Goal: Task Accomplishment & Management: Complete application form

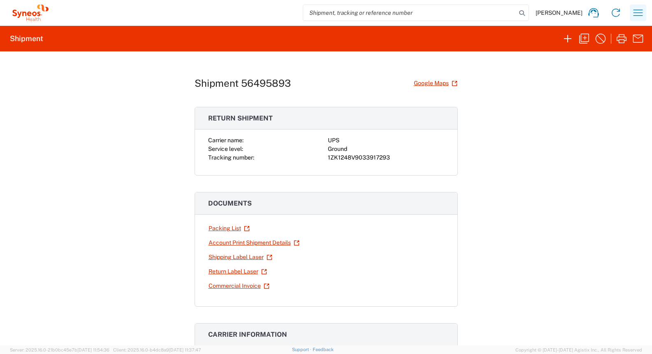
click at [641, 9] on icon "button" at bounding box center [638, 12] width 13 height 13
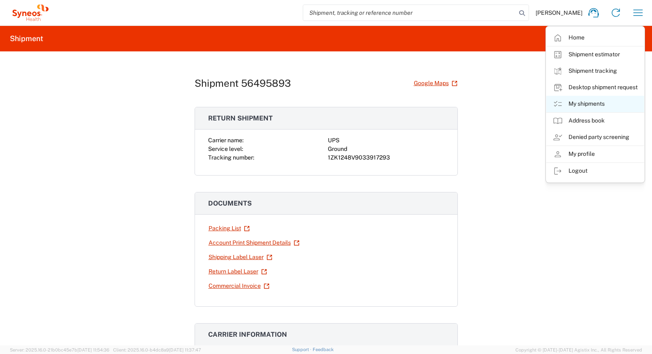
click at [595, 103] on link "My shipments" at bounding box center [596, 104] width 98 height 16
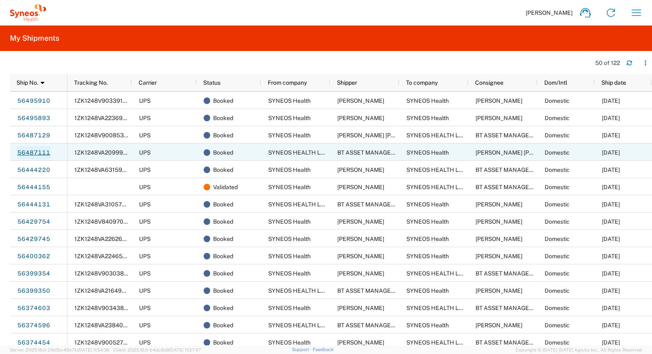
click at [39, 152] on link "56487111" at bounding box center [34, 152] width 34 height 13
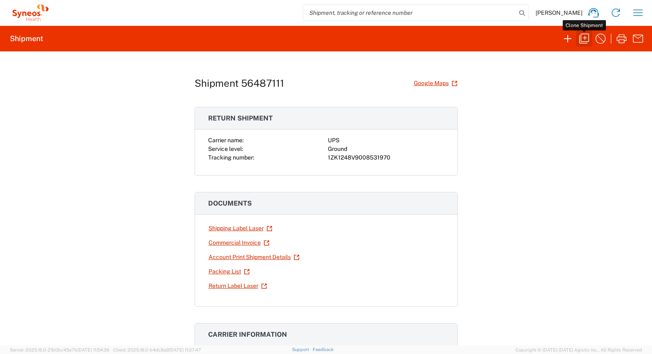
click at [586, 38] on icon "button" at bounding box center [584, 38] width 13 height 13
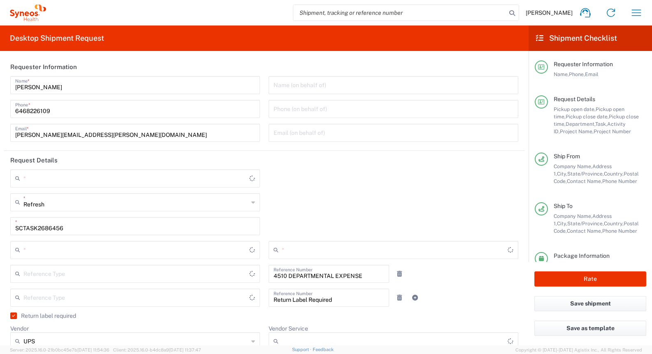
type input "Residential/Home"
type input "[US_STATE]"
type input "USD"
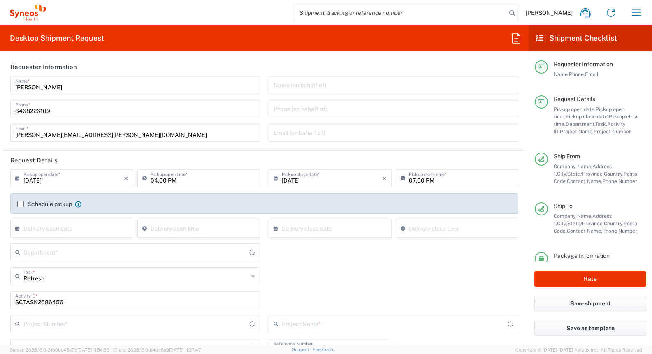
type input "Large Box"
type input "4510 DEPARTMENTAL EXPENSE"
type input "Business (General)"
type input "General"
type input "[GEOGRAPHIC_DATA]"
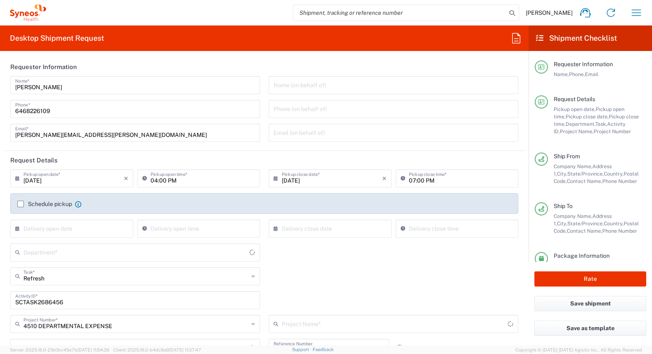
type input "Ground"
type input "[US_STATE]"
type input "[GEOGRAPHIC_DATA]"
type input "Customer Ref"
type input "4510 DEPARTMENTAL EXPENSE"
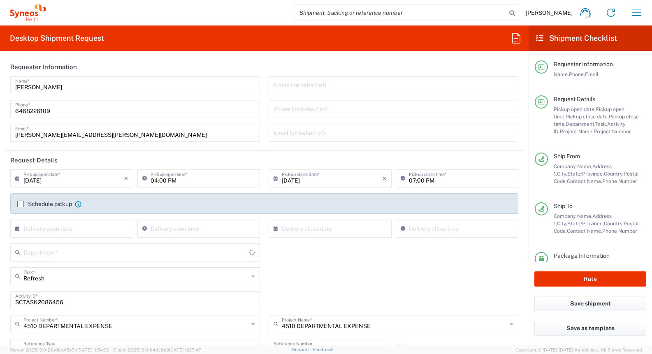
type input "4510"
type input "SYNEOS HEALTH LLC [GEOGRAPHIC_DATA] [GEOGRAPHIC_DATA]"
click at [40, 303] on input "SCTASK2686456" at bounding box center [135, 300] width 240 height 14
paste input "7"
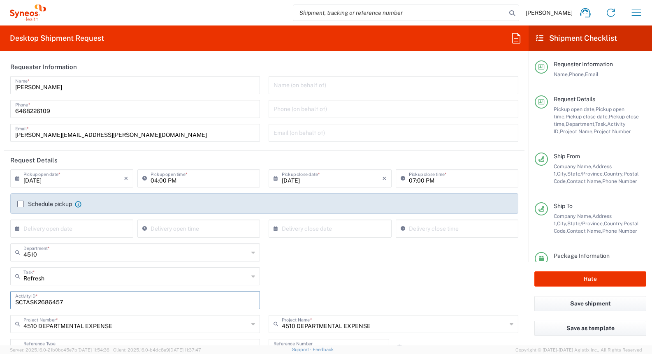
type input "SCTASK2686457"
click at [265, 291] on div "SCTASK2686457 Activity ID *" at bounding box center [264, 303] width 517 height 24
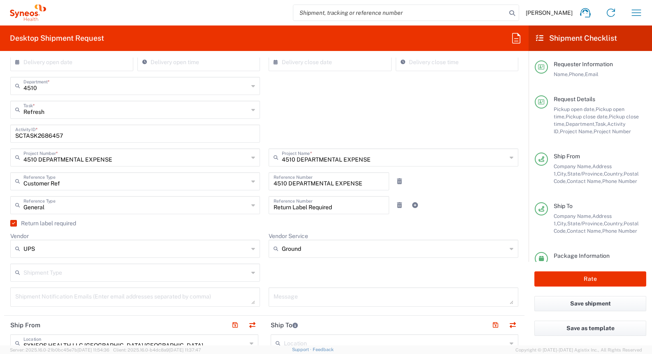
scroll to position [117, 0]
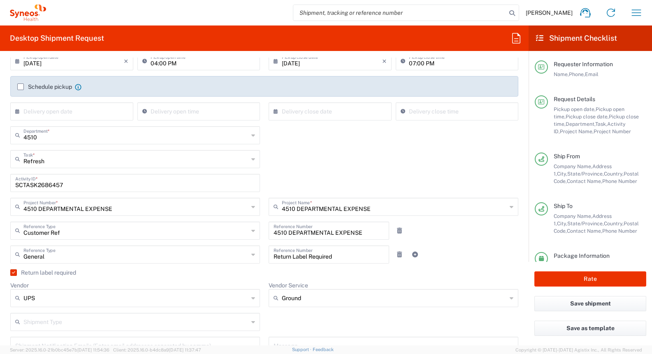
click at [14, 274] on label "Return label required" at bounding box center [43, 273] width 66 height 7
click at [12, 273] on input "Return label required" at bounding box center [12, 273] width 0 height 0
click at [14, 274] on label "Return label required" at bounding box center [43, 273] width 66 height 7
click at [14, 273] on input "Return label required" at bounding box center [14, 273] width 0 height 0
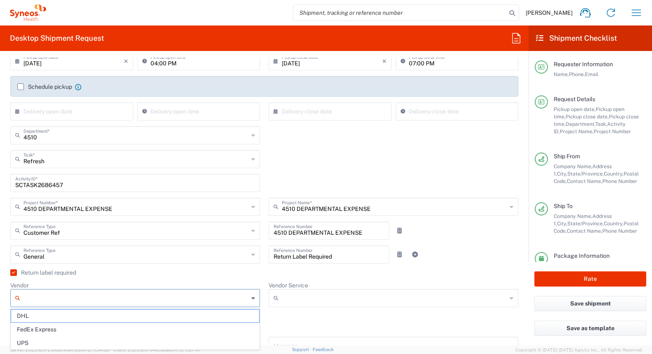
click at [132, 298] on input "Vendor" at bounding box center [135, 298] width 225 height 13
click at [120, 343] on span "UPS" at bounding box center [135, 343] width 248 height 13
type input "UPS"
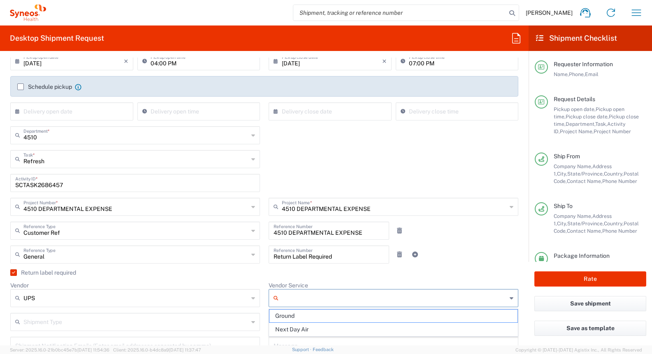
click at [297, 298] on input "Vendor Service" at bounding box center [394, 298] width 225 height 13
click at [295, 317] on span "Ground" at bounding box center [394, 316] width 248 height 13
type input "Ground"
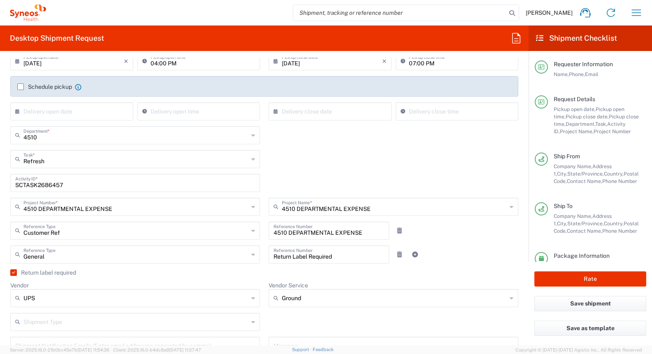
scroll to position [127, 0]
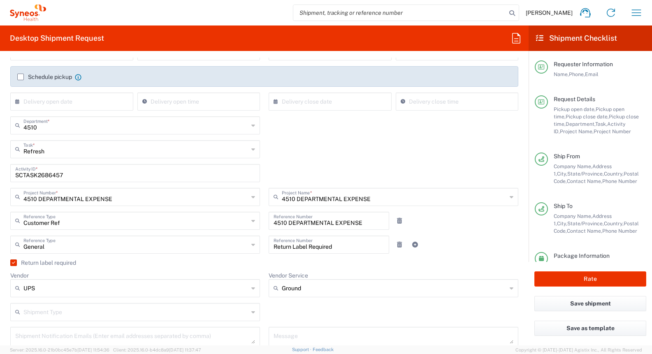
click at [251, 314] on icon at bounding box center [253, 312] width 4 height 13
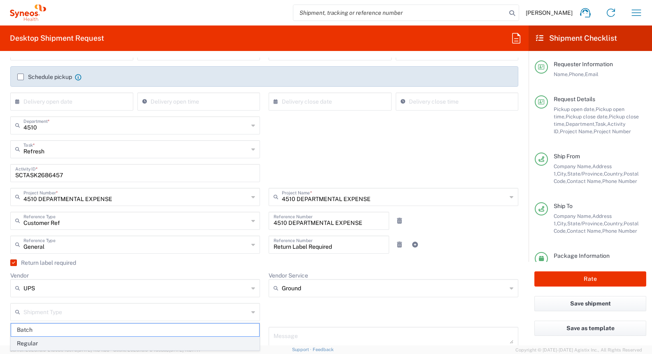
click at [219, 345] on span "Regular" at bounding box center [135, 343] width 248 height 13
type input "Regular"
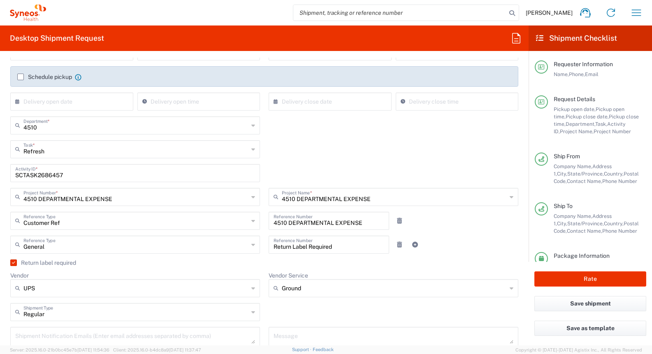
click at [265, 257] on div "Return Label Required Reference Number" at bounding box center [329, 248] width 129 height 24
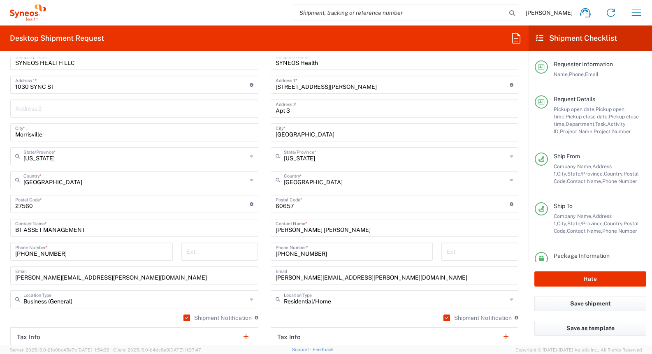
scroll to position [456, 0]
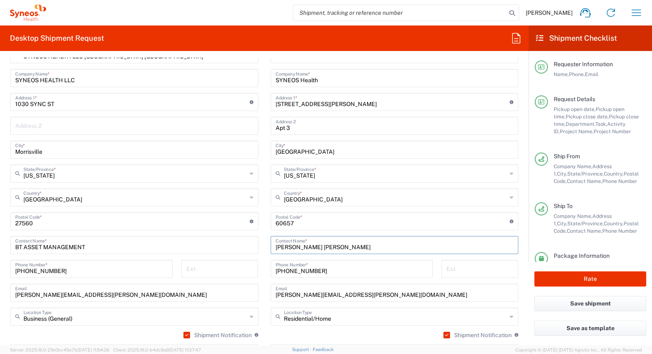
drag, startPoint x: 298, startPoint y: 247, endPoint x: 268, endPoint y: 245, distance: 29.2
click at [268, 245] on main "Location [PERSON_NAME] LLC-[GEOGRAPHIC_DATA] [GEOGRAPHIC_DATA] [GEOGRAPHIC_DATA…" at bounding box center [395, 218] width 261 height 346
paste input "[PERSON_NAME]"
type input "[PERSON_NAME]"
click at [264, 249] on main "SYNEOS HEALTH LLC [GEOGRAPHIC_DATA] [GEOGRAPHIC_DATA] Location SYNEOS HEALTH LL…" at bounding box center [134, 206] width 261 height 322
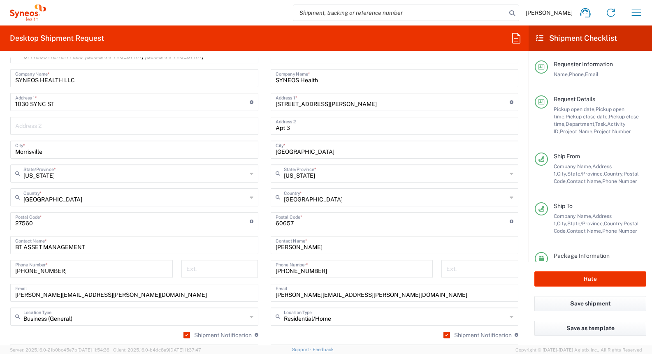
drag, startPoint x: 274, startPoint y: 271, endPoint x: 317, endPoint y: 273, distance: 42.9
click at [318, 273] on div "[PHONE_NUMBER] Phone Number *" at bounding box center [352, 269] width 163 height 18
click at [298, 270] on input "[PHONE_NUMBER]" at bounding box center [352, 268] width 153 height 14
click at [317, 271] on input "[PHONE_NUMBER]" at bounding box center [352, 268] width 153 height 14
drag, startPoint x: 317, startPoint y: 271, endPoint x: 268, endPoint y: 271, distance: 48.6
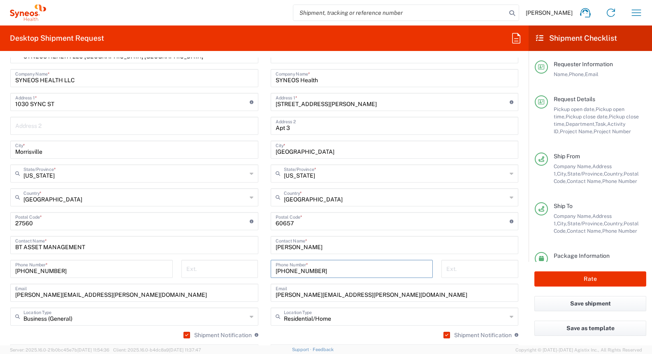
click at [268, 271] on div "[PHONE_NUMBER] Phone Number *" at bounding box center [351, 272] width 171 height 24
paste input "[PHONE_NUMBER]"
drag, startPoint x: 288, startPoint y: 272, endPoint x: 295, endPoint y: 273, distance: 6.7
click at [288, 272] on input "[PHONE_NUMBER]" at bounding box center [352, 268] width 153 height 14
drag, startPoint x: 278, startPoint y: 271, endPoint x: 289, endPoint y: 279, distance: 13.5
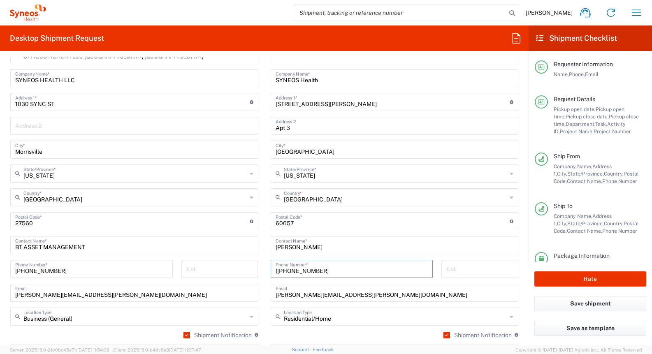
click at [278, 271] on input "([PHONE_NUMBER]" at bounding box center [352, 268] width 153 height 14
drag, startPoint x: 297, startPoint y: 271, endPoint x: 303, endPoint y: 272, distance: 6.8
click at [298, 271] on input "[PHONE_NUMBER]" at bounding box center [352, 268] width 153 height 14
click at [332, 272] on input "[PHONE_NUMBER]" at bounding box center [352, 268] width 153 height 14
type input "[PHONE_NUMBER]"
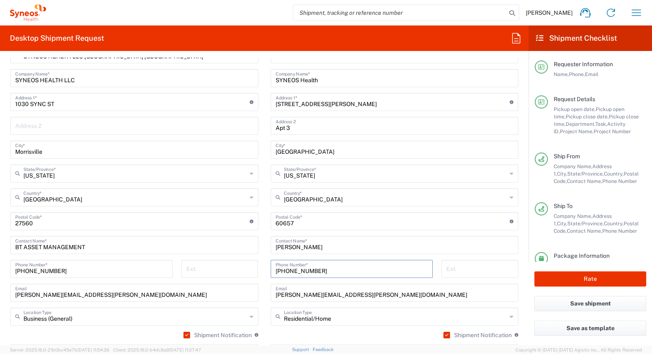
click at [285, 226] on input "undefined" at bounding box center [393, 221] width 235 height 14
paste input "84321"
type input "84321"
click at [265, 228] on main "Location [PERSON_NAME] LLC-[GEOGRAPHIC_DATA] [GEOGRAPHIC_DATA] [GEOGRAPHIC_DATA…" at bounding box center [395, 218] width 261 height 346
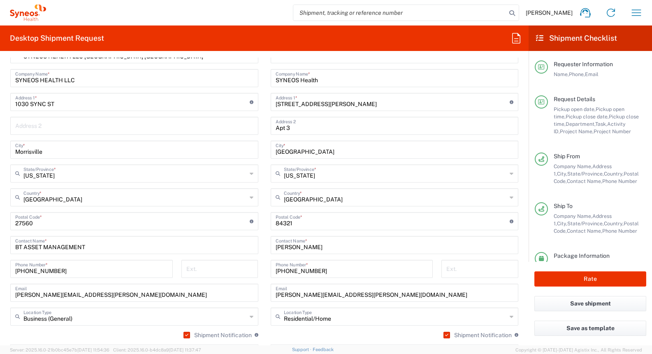
click at [510, 174] on icon at bounding box center [512, 173] width 4 height 13
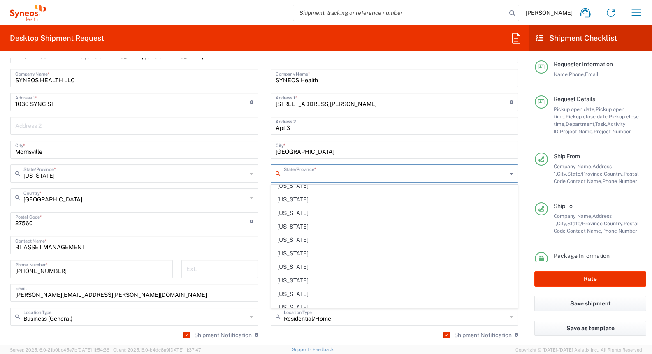
scroll to position [633, 0]
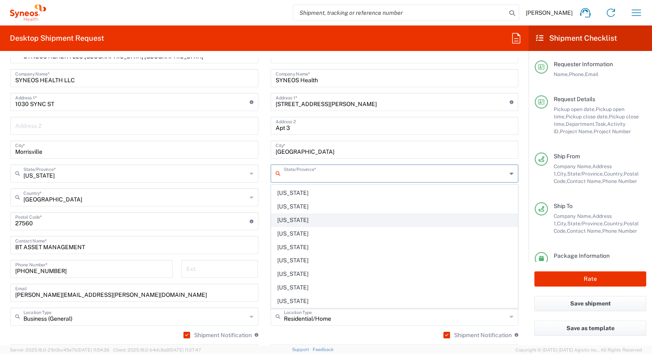
click at [298, 219] on span "[US_STATE]" at bounding box center [395, 220] width 247 height 13
type input "[US_STATE]"
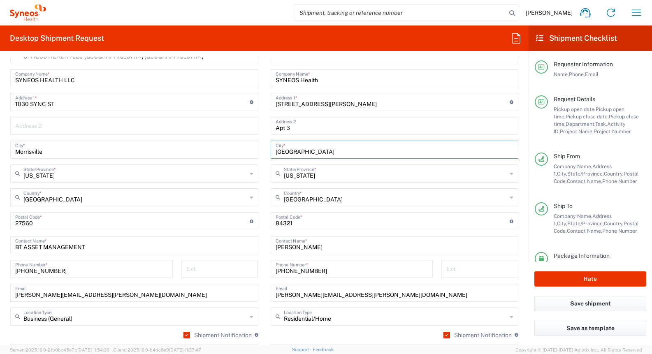
drag, startPoint x: 304, startPoint y: 154, endPoint x: 272, endPoint y: 147, distance: 32.5
click at [273, 147] on div "[GEOGRAPHIC_DATA] *" at bounding box center [395, 150] width 248 height 18
type input "[PERSON_NAME]"
drag, startPoint x: 333, startPoint y: 105, endPoint x: 268, endPoint y: 102, distance: 65.9
click at [268, 102] on main "Location [PERSON_NAME] LLC-[GEOGRAPHIC_DATA] [GEOGRAPHIC_DATA] [GEOGRAPHIC_DATA…" at bounding box center [395, 218] width 261 height 346
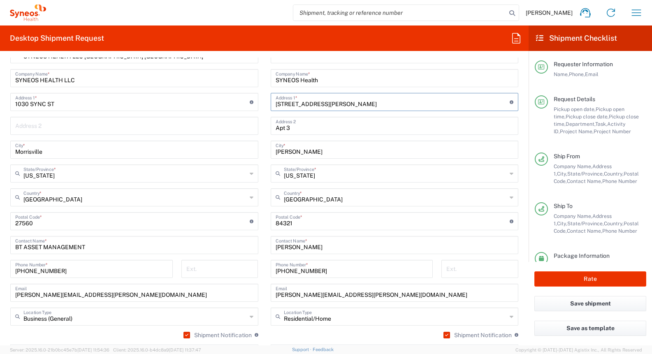
paste input "65 E 200S Apt. 301"
type input "65 E 200S Apt. 301"
drag, startPoint x: 297, startPoint y: 130, endPoint x: 262, endPoint y: 125, distance: 35.3
click at [262, 125] on div "Ship From SYNEOS HEALTH LLC [GEOGRAPHIC_DATA] [GEOGRAPHIC_DATA] Location SYNEOS…" at bounding box center [264, 211] width 521 height 368
paste input "65 E 200S Apt. 301"
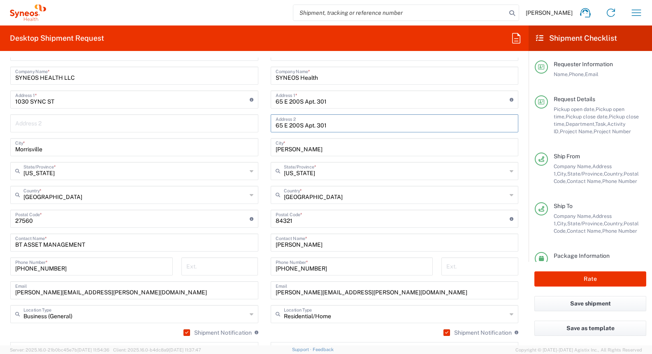
scroll to position [458, 0]
click at [305, 124] on input "65 E 200S Apt. 301" at bounding box center [395, 123] width 238 height 14
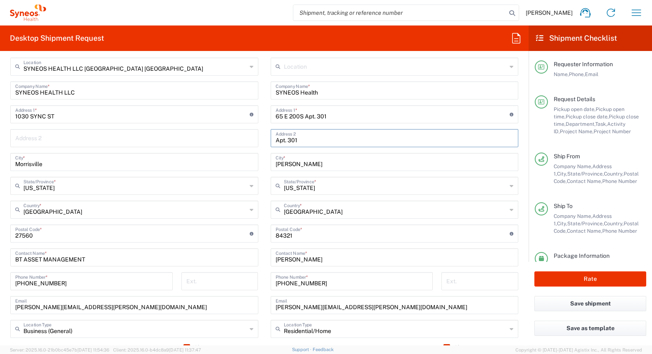
scroll to position [444, 0]
click at [324, 137] on input "Apt. 301" at bounding box center [395, 137] width 238 height 14
type input "Apt. 301"
drag, startPoint x: 334, startPoint y: 117, endPoint x: 308, endPoint y: 119, distance: 26.0
click at [304, 116] on input "65 E 200S Apt. 301" at bounding box center [393, 113] width 235 height 14
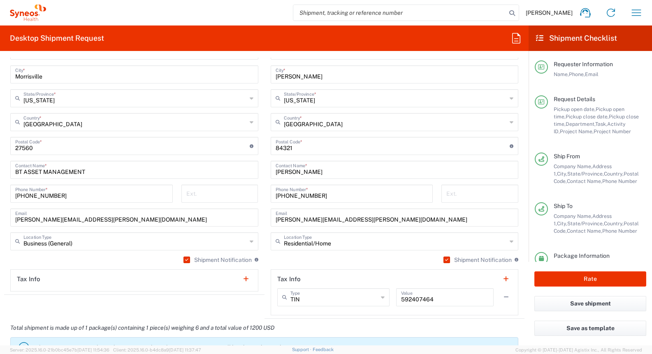
scroll to position [540, 0]
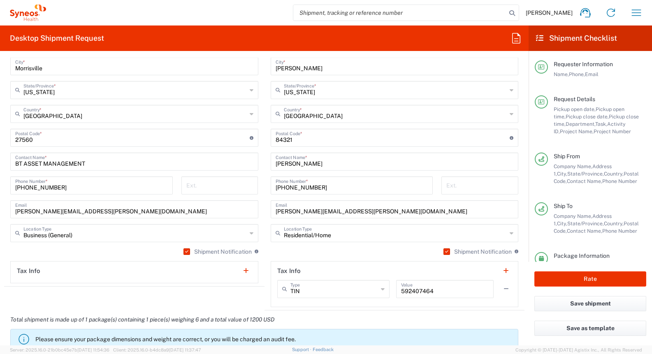
type input "65 E 200S"
drag, startPoint x: 276, startPoint y: 212, endPoint x: 361, endPoint y: 220, distance: 84.7
click at [361, 220] on div "Location [PERSON_NAME] LLC-[GEOGRAPHIC_DATA] [GEOGRAPHIC_DATA] [GEOGRAPHIC_DATA…" at bounding box center [395, 135] width 248 height 346
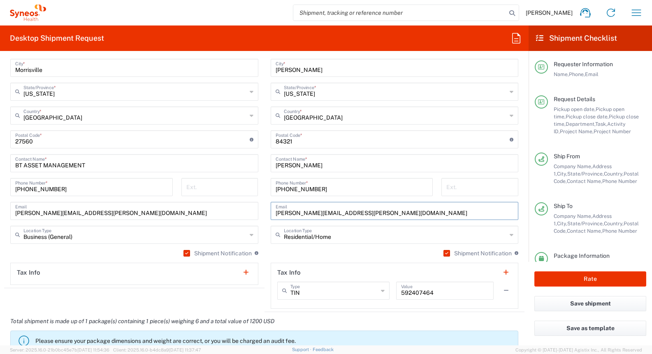
paste input "claire.flintanderson"
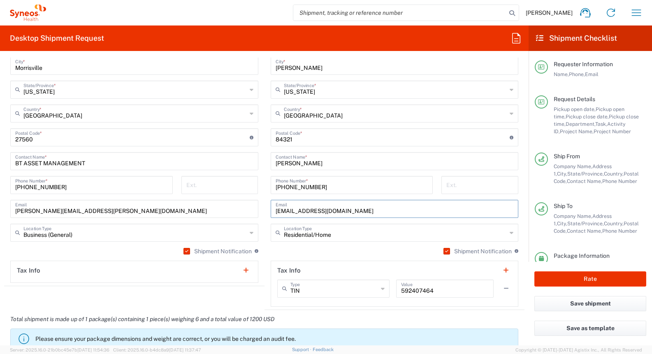
click at [399, 213] on input "[EMAIL_ADDRESS][DOMAIN_NAME]" at bounding box center [395, 208] width 238 height 14
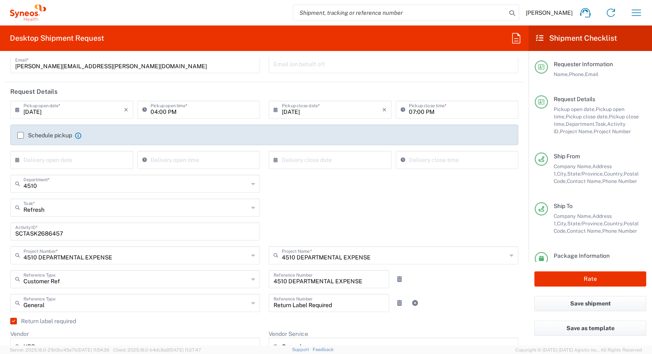
scroll to position [0, 0]
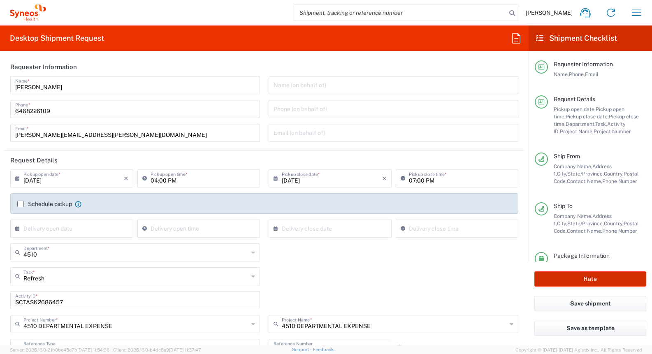
type input "[EMAIL_ADDRESS][DOMAIN_NAME]"
click at [595, 278] on button "Rate" at bounding box center [591, 279] width 112 height 15
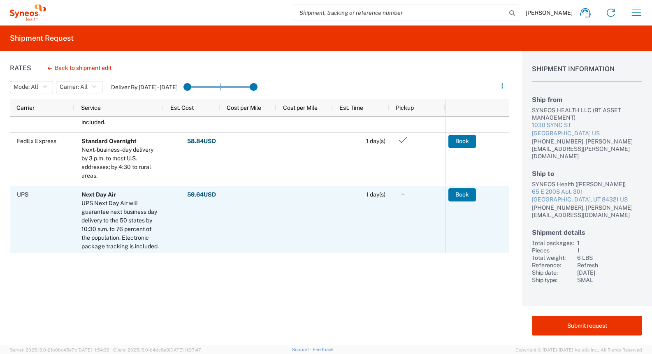
scroll to position [177, 0]
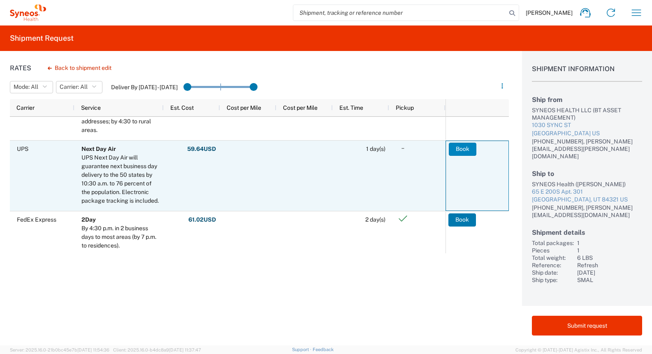
click at [462, 148] on button "Book" at bounding box center [463, 149] width 28 height 13
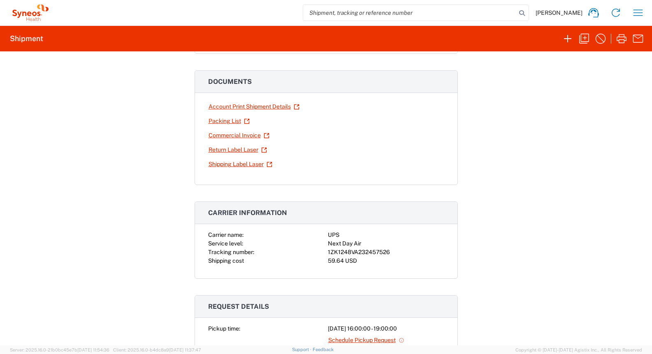
click at [374, 253] on div "1ZK1248VA232457526" at bounding box center [386, 252] width 116 height 9
copy div "1ZK1248VA232457526"
click at [374, 252] on div "1ZK1248VA232457526" at bounding box center [386, 252] width 116 height 9
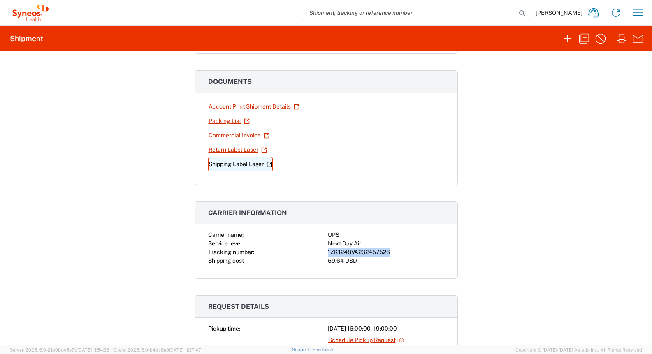
click at [225, 165] on link "Shipping Label Laser" at bounding box center [240, 164] width 65 height 14
click at [237, 150] on link "Return Label Laser" at bounding box center [237, 150] width 59 height 14
